Goal: Information Seeking & Learning: Learn about a topic

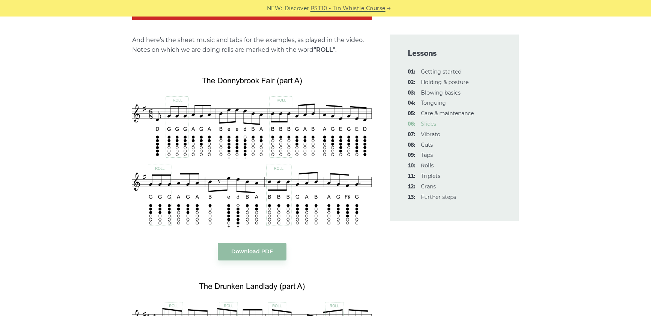
click at [426, 126] on link "06: Slides" at bounding box center [428, 124] width 15 height 7
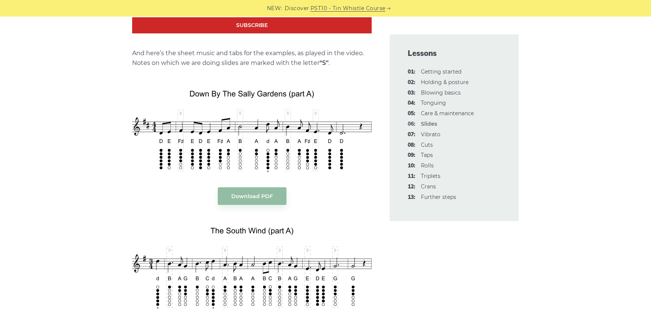
scroll to position [840, 0]
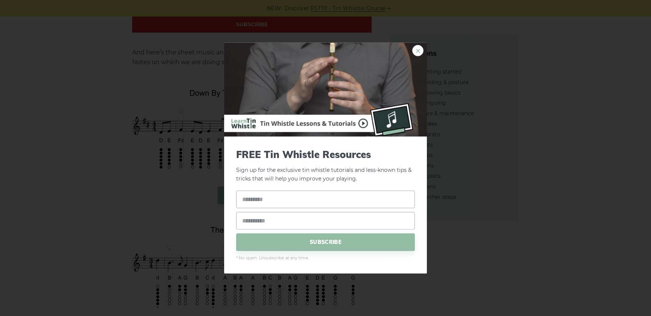
click at [416, 47] on link "×" at bounding box center [417, 50] width 11 height 11
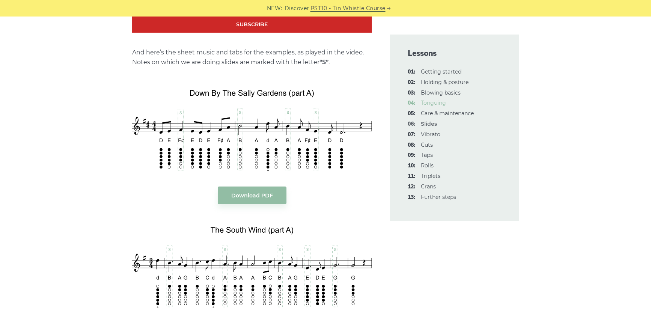
click at [423, 106] on link "04: Tonguing" at bounding box center [433, 103] width 25 height 7
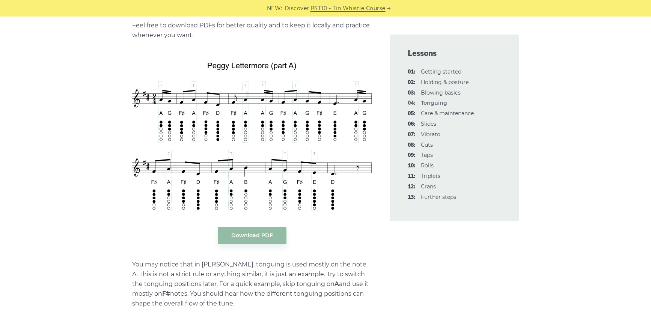
scroll to position [1644, 0]
click at [423, 177] on link "11: Triplets" at bounding box center [431, 176] width 20 height 7
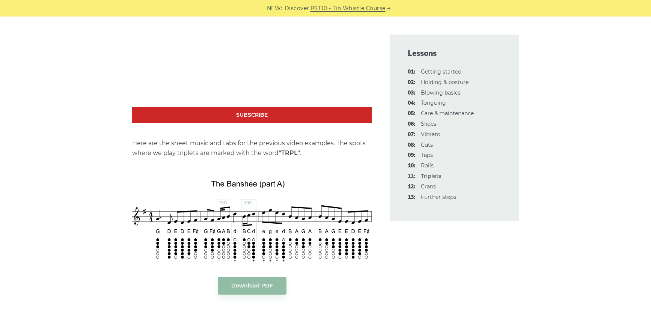
scroll to position [860, 0]
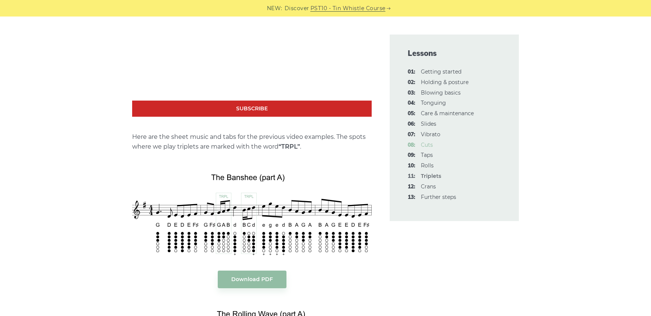
click at [425, 145] on link "08: Cuts" at bounding box center [427, 145] width 12 height 7
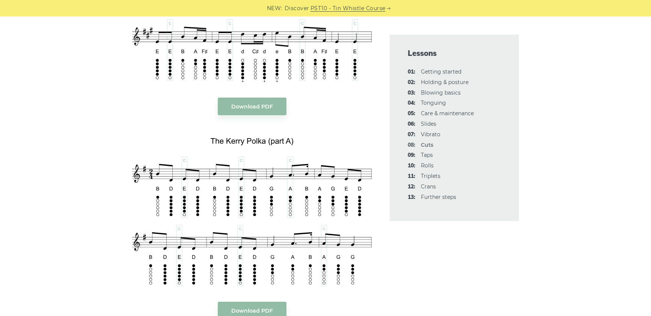
scroll to position [1571, 0]
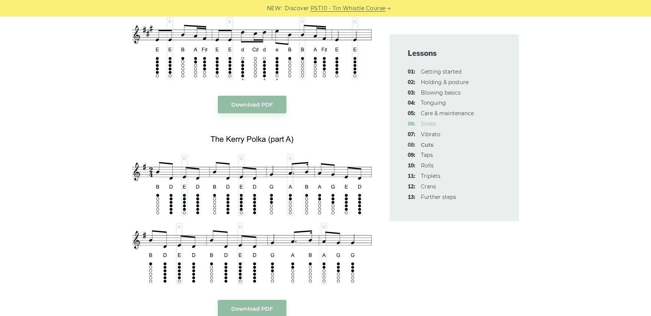
click at [428, 127] on link "06: Slides" at bounding box center [428, 124] width 15 height 7
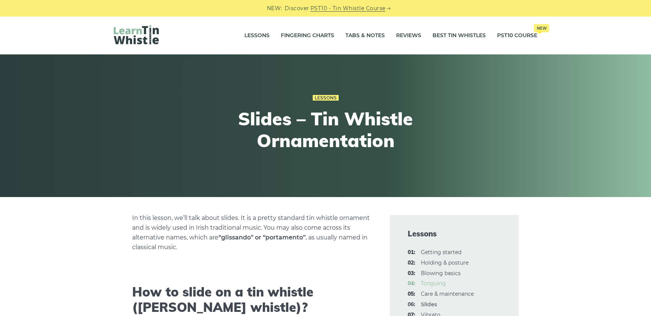
click at [427, 283] on link "04: Tonguing" at bounding box center [433, 283] width 25 height 7
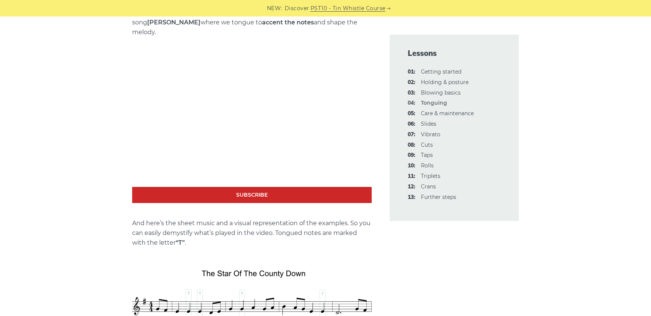
scroll to position [1060, 0]
